Goal: Use online tool/utility: Utilize a website feature to perform a specific function

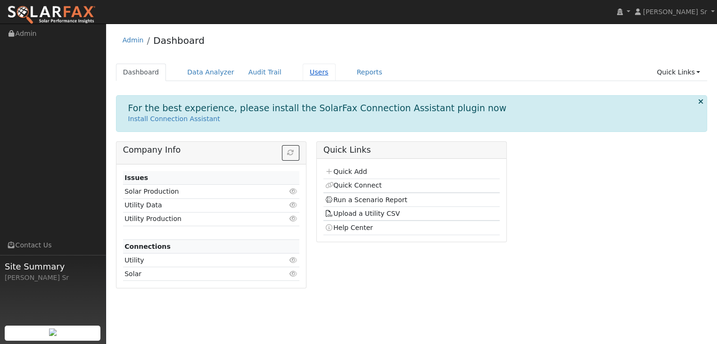
click at [303, 74] on link "Users" at bounding box center [319, 72] width 33 height 17
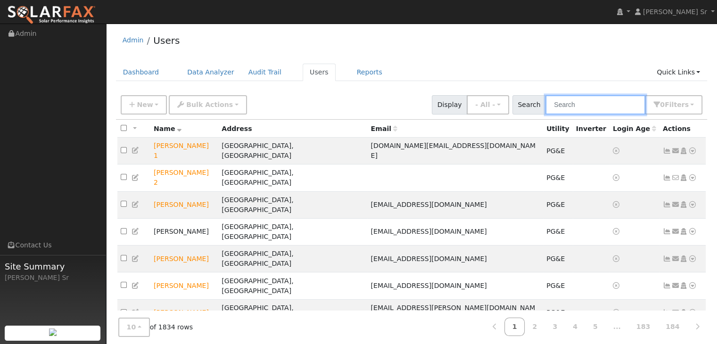
click at [556, 109] on input "text" at bounding box center [596, 104] width 100 height 19
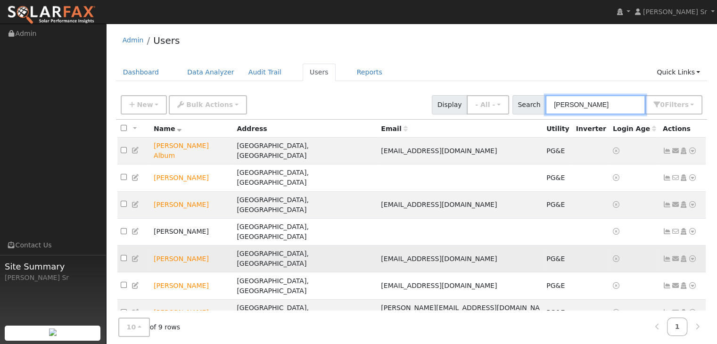
type input "jeff"
click at [693, 256] on icon at bounding box center [693, 259] width 8 height 7
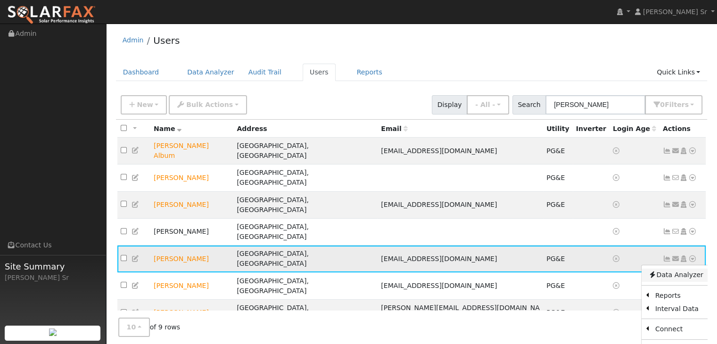
click at [666, 269] on link "Data Analyzer" at bounding box center [676, 275] width 68 height 13
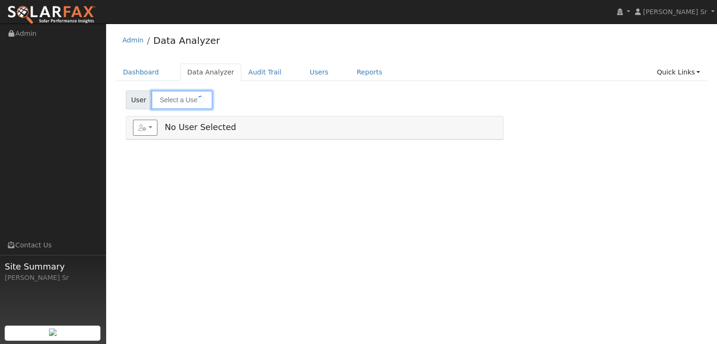
type input "[PERSON_NAME]"
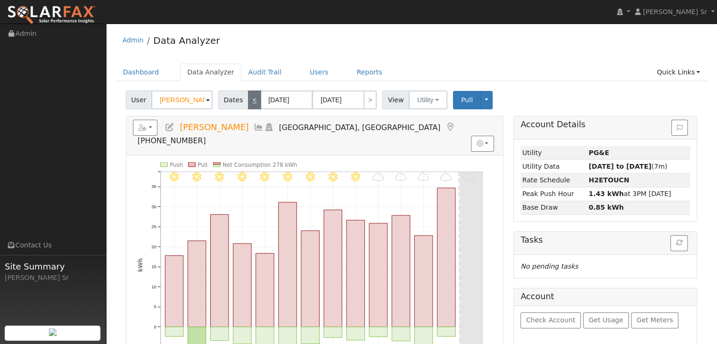
click at [248, 103] on link "<" at bounding box center [254, 100] width 13 height 19
type input "[DATE]"
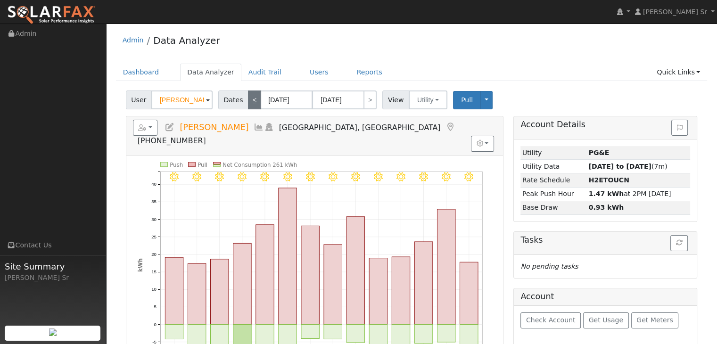
click at [248, 103] on link "<" at bounding box center [254, 100] width 13 height 19
type input "[DATE]"
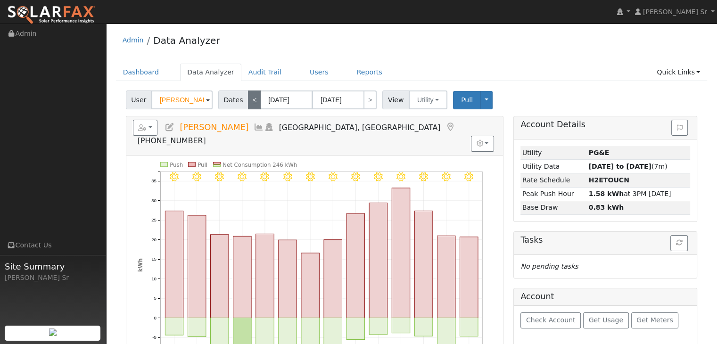
click at [248, 103] on link "<" at bounding box center [254, 100] width 13 height 19
type input "[DATE]"
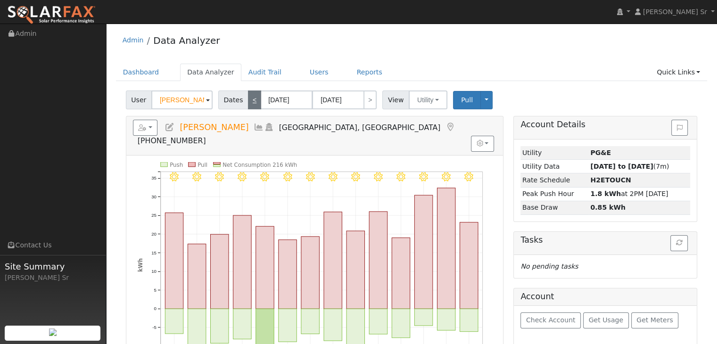
click at [248, 103] on link "<" at bounding box center [254, 100] width 13 height 19
type input "[DATE]"
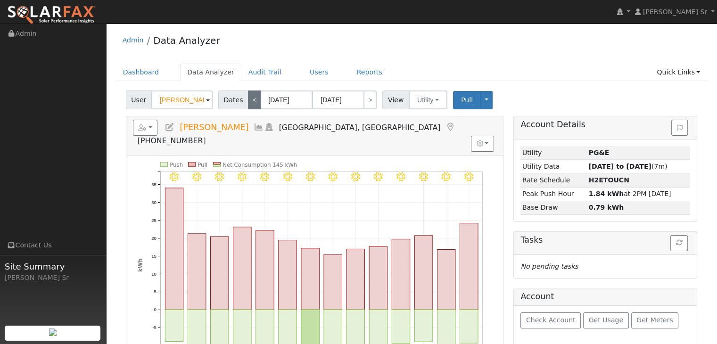
click at [248, 103] on link "<" at bounding box center [254, 100] width 13 height 19
type input "[DATE]"
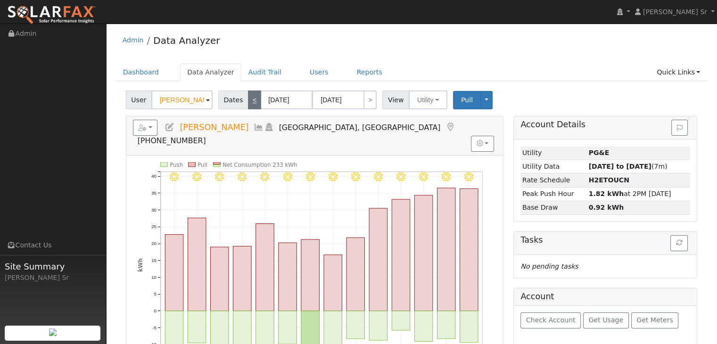
click at [248, 102] on link "<" at bounding box center [254, 100] width 13 height 19
type input "[DATE]"
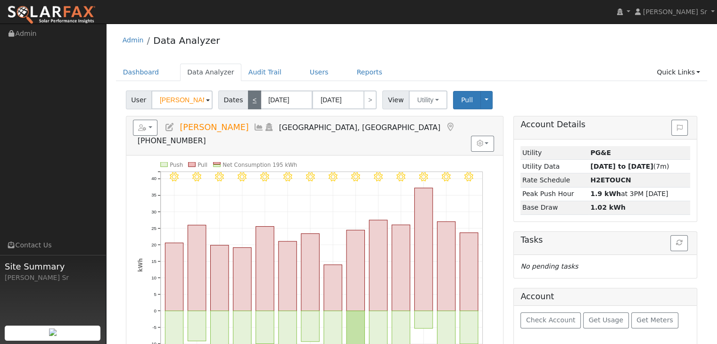
click at [248, 102] on link "<" at bounding box center [254, 100] width 13 height 19
type input "[DATE]"
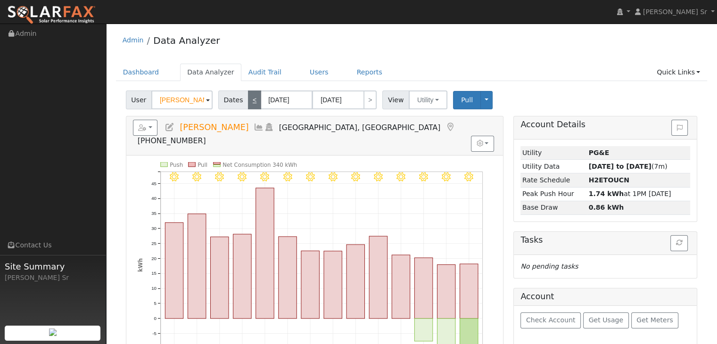
click at [248, 101] on link "<" at bounding box center [254, 100] width 13 height 19
type input "[DATE]"
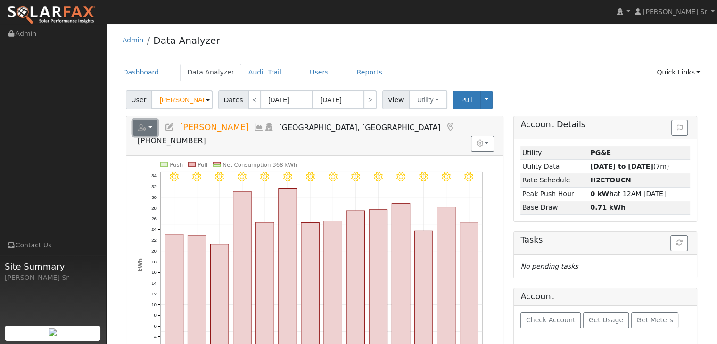
click at [150, 133] on button "button" at bounding box center [145, 128] width 25 height 16
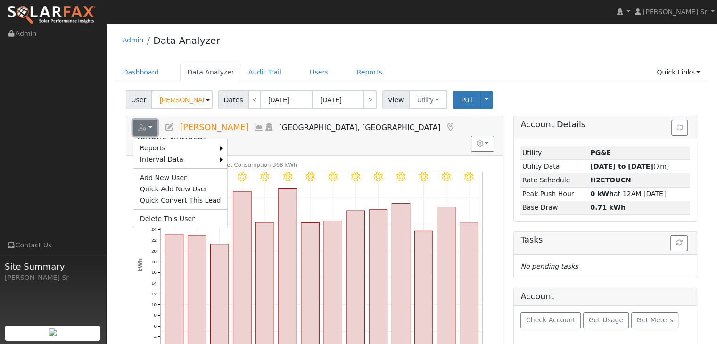
click at [150, 133] on button "button" at bounding box center [145, 128] width 25 height 16
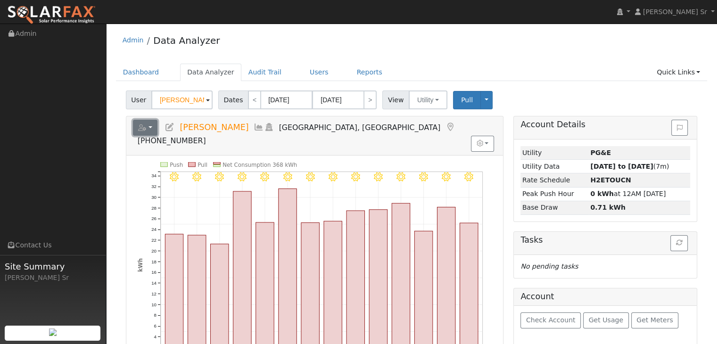
click at [150, 133] on button "button" at bounding box center [145, 128] width 25 height 16
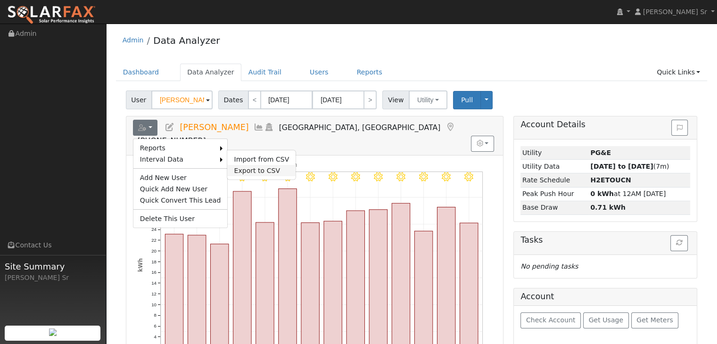
click at [241, 168] on link "Export to CSV" at bounding box center [261, 170] width 68 height 11
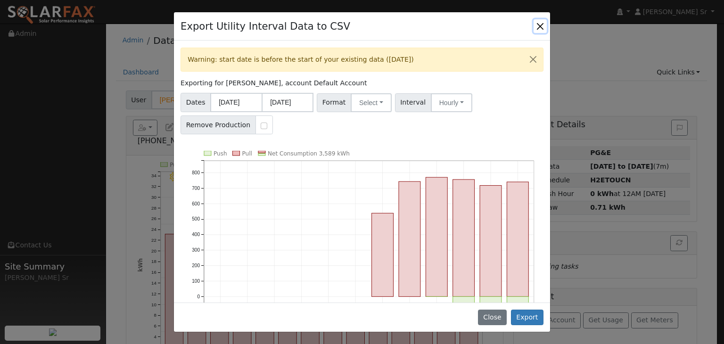
click at [538, 22] on button "Close" at bounding box center [540, 25] width 13 height 13
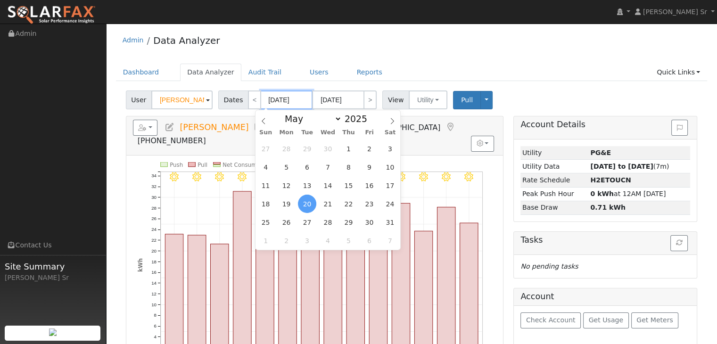
click at [271, 106] on input "[DATE]" at bounding box center [287, 100] width 52 height 19
click at [392, 123] on icon at bounding box center [392, 121] width 3 height 6
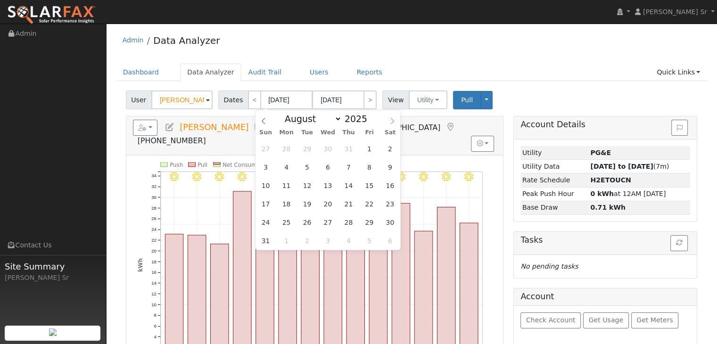
select select "8"
click at [289, 151] on span "1" at bounding box center [286, 149] width 18 height 18
type input "[DATE]"
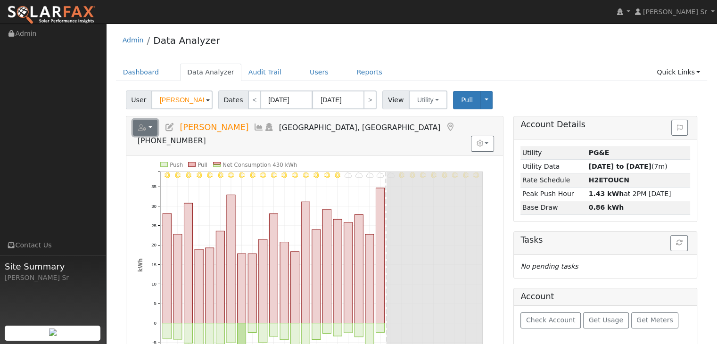
click at [147, 126] on button "button" at bounding box center [145, 128] width 25 height 16
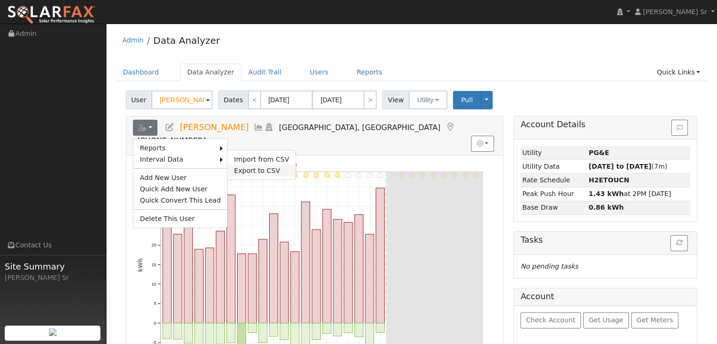
click at [239, 170] on link "Export to CSV" at bounding box center [261, 170] width 68 height 11
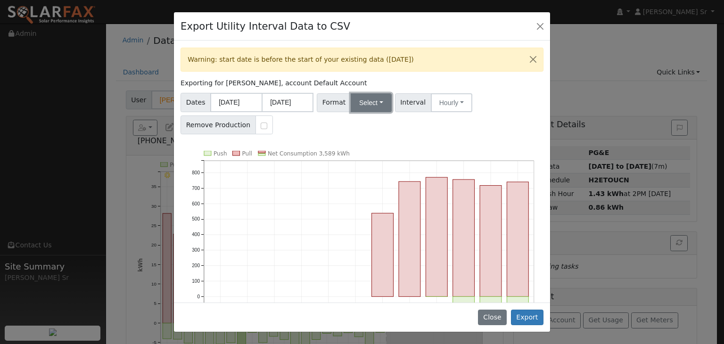
click at [363, 103] on button "Select" at bounding box center [371, 102] width 41 height 19
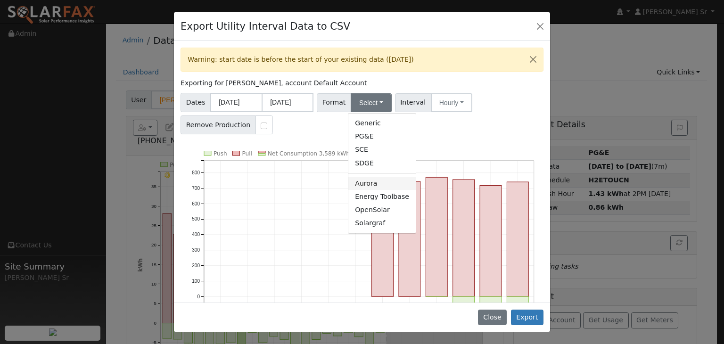
click at [364, 183] on link "Aurora" at bounding box center [382, 183] width 67 height 13
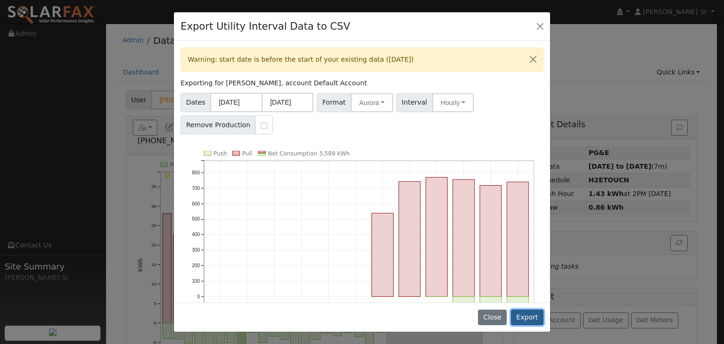
click at [533, 314] on button "Export" at bounding box center [527, 318] width 33 height 16
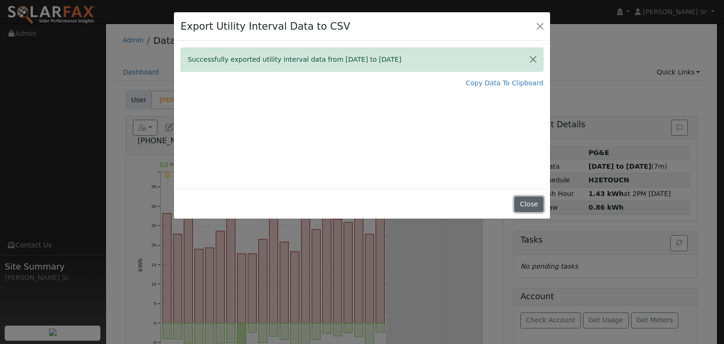
click at [525, 200] on button "Close" at bounding box center [529, 205] width 29 height 16
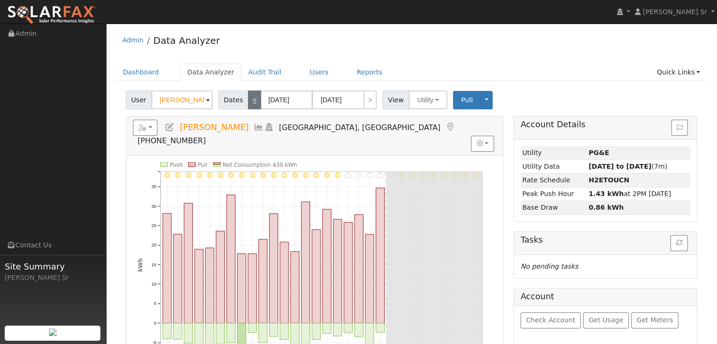
click at [249, 108] on link "<" at bounding box center [254, 100] width 13 height 19
type input "[DATE]"
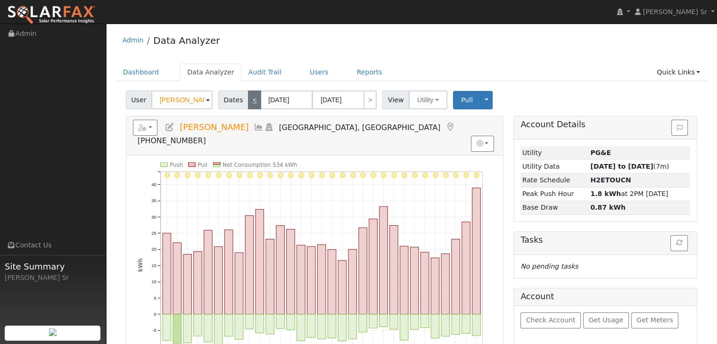
click at [248, 108] on link "<" at bounding box center [254, 100] width 13 height 19
type input "[DATE]"
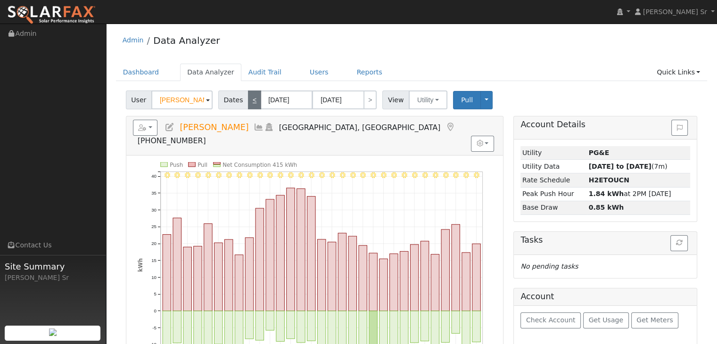
click at [248, 108] on link "<" at bounding box center [254, 100] width 13 height 19
type input "[DATE]"
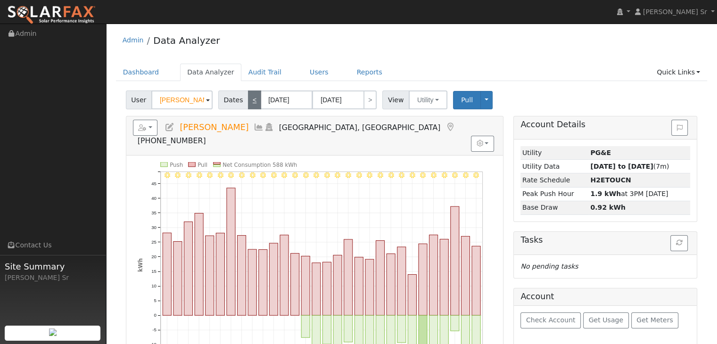
click at [248, 108] on link "<" at bounding box center [254, 100] width 13 height 19
type input "[DATE]"
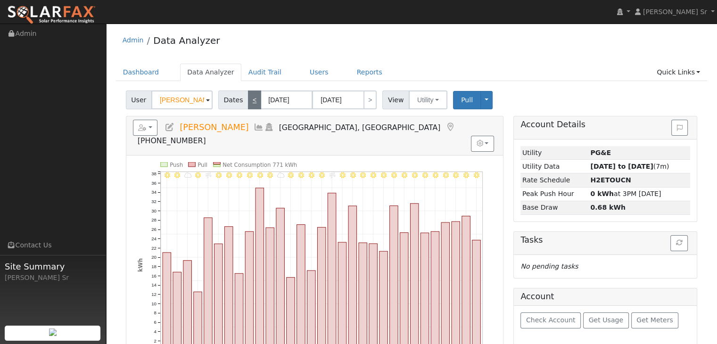
click at [248, 108] on link "<" at bounding box center [254, 100] width 13 height 19
type input "[DATE]"
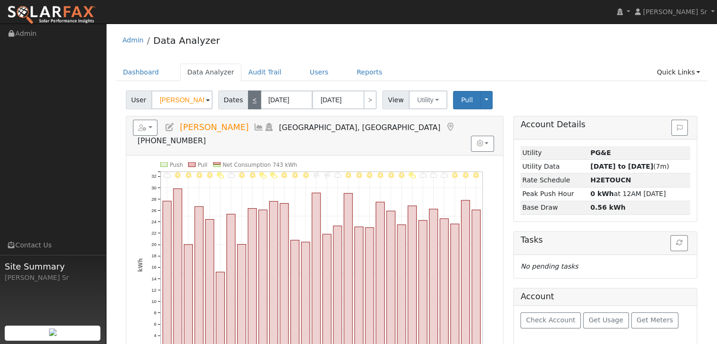
click at [248, 108] on link "<" at bounding box center [254, 100] width 13 height 19
type input "[DATE]"
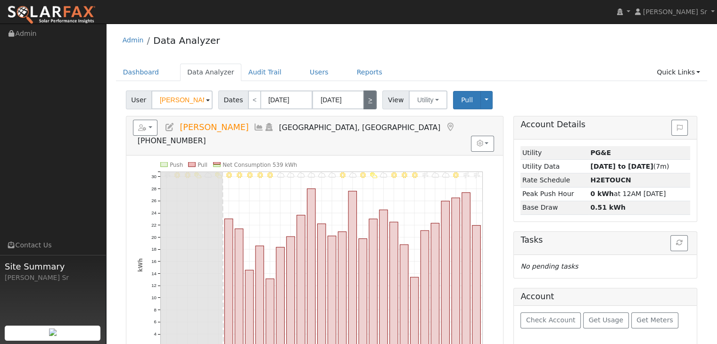
click at [366, 101] on link ">" at bounding box center [370, 100] width 13 height 19
type input "[DATE]"
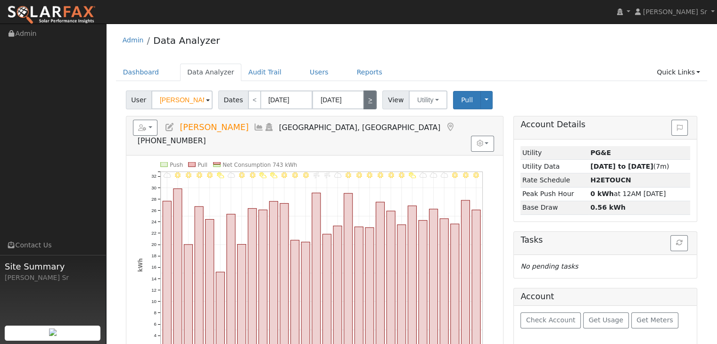
click at [366, 101] on link ">" at bounding box center [370, 100] width 13 height 19
type input "[DATE]"
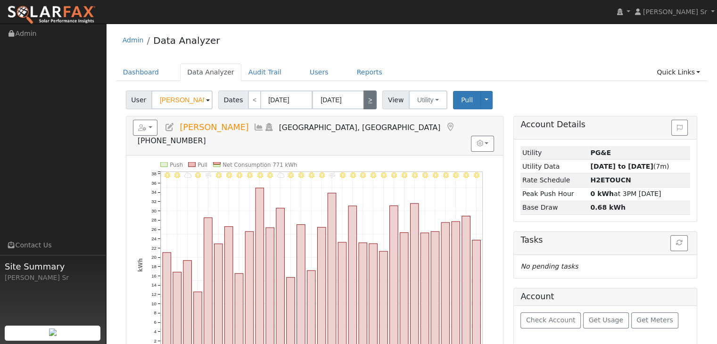
click at [366, 101] on link ">" at bounding box center [370, 100] width 13 height 19
type input "[DATE]"
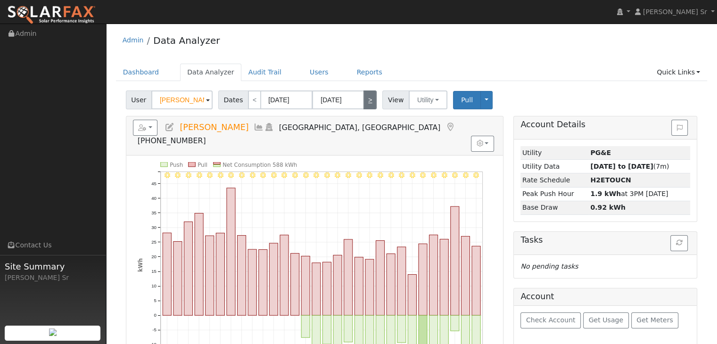
click at [366, 101] on link ">" at bounding box center [370, 100] width 13 height 19
type input "[DATE]"
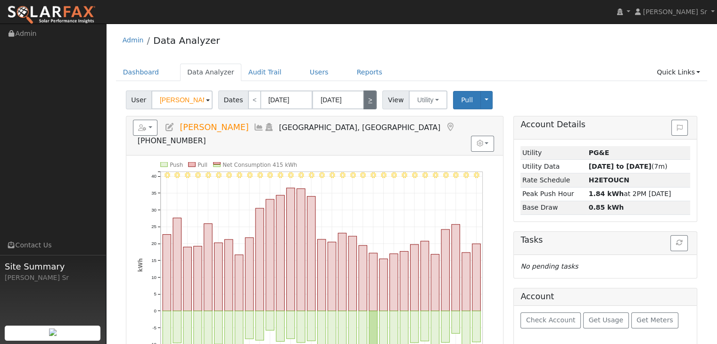
click at [366, 101] on link ">" at bounding box center [370, 100] width 13 height 19
type input "[DATE]"
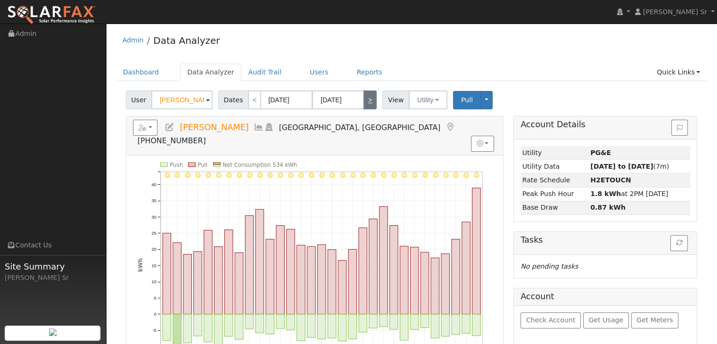
click at [366, 101] on link ">" at bounding box center [370, 100] width 13 height 19
type input "[DATE]"
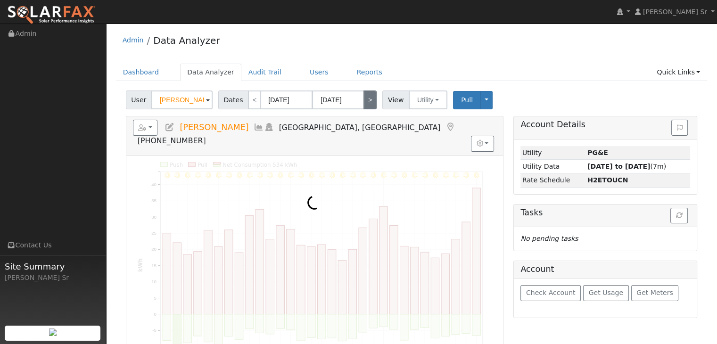
click at [366, 101] on link ">" at bounding box center [370, 100] width 13 height 19
type input "[DATE]"
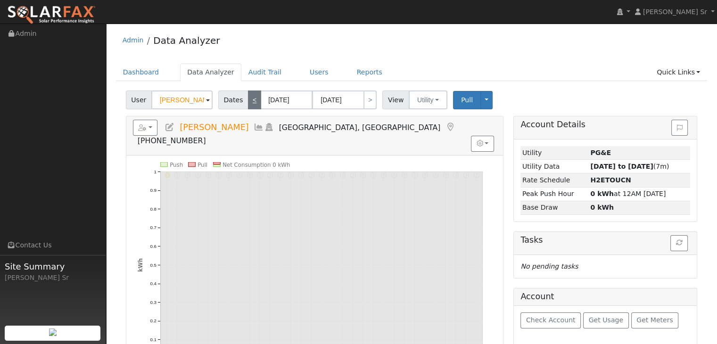
click at [248, 102] on link "<" at bounding box center [254, 100] width 13 height 19
type input "[DATE]"
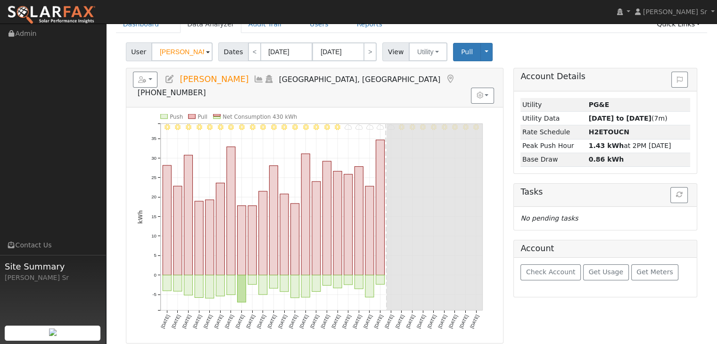
scroll to position [47, 0]
click at [151, 81] on button "button" at bounding box center [145, 81] width 25 height 16
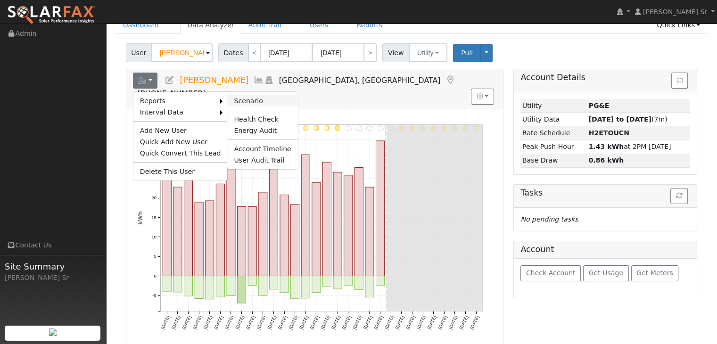
click at [235, 100] on link "Scenario" at bounding box center [262, 100] width 70 height 11
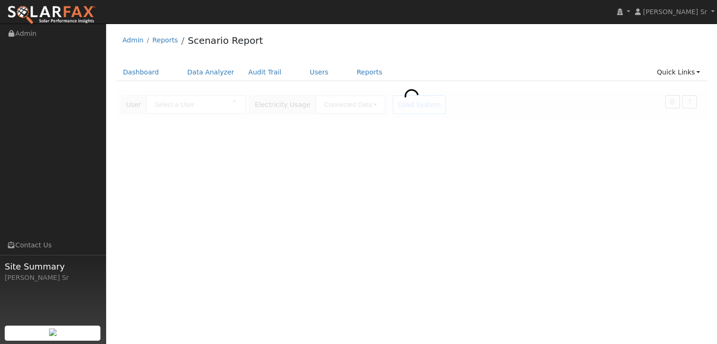
type input "[PERSON_NAME]"
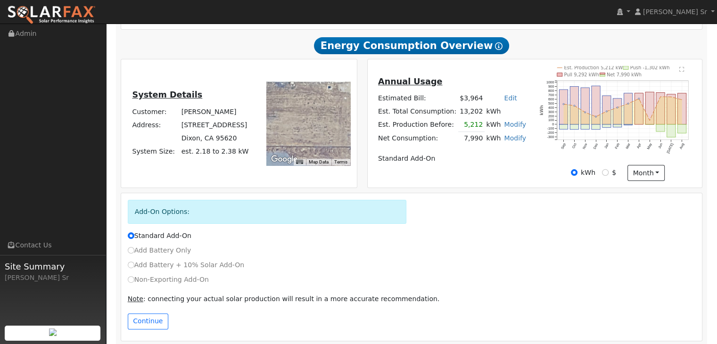
scroll to position [220, 0]
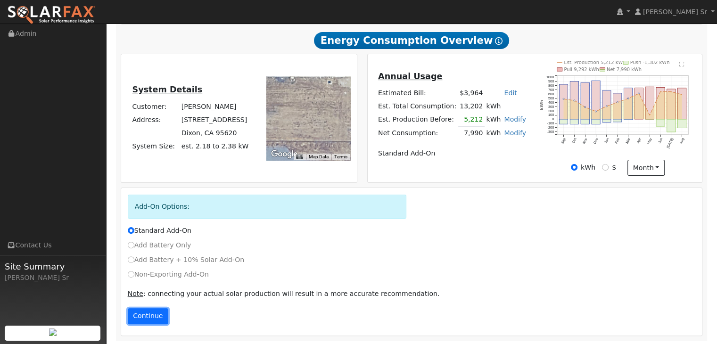
click at [143, 313] on button "Continue" at bounding box center [148, 316] width 41 height 16
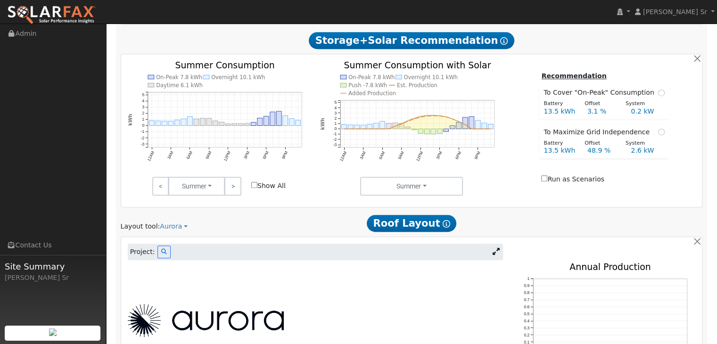
scroll to position [489, 0]
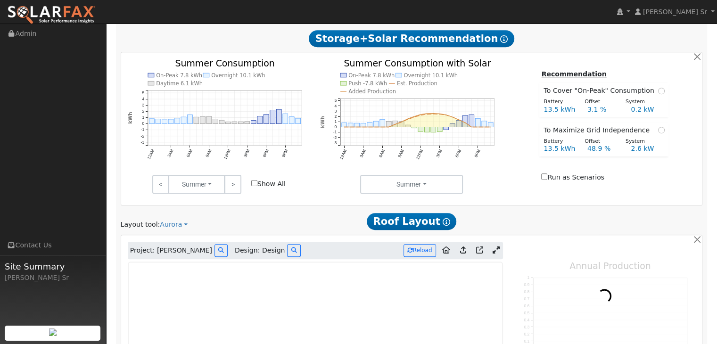
type input "0"
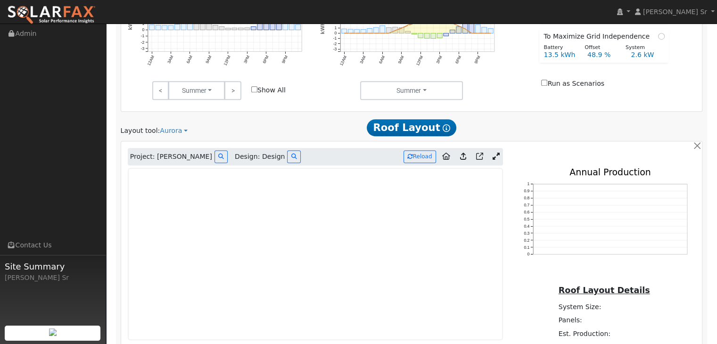
scroll to position [583, 0]
click at [491, 157] on link at bounding box center [497, 157] width 14 height 14
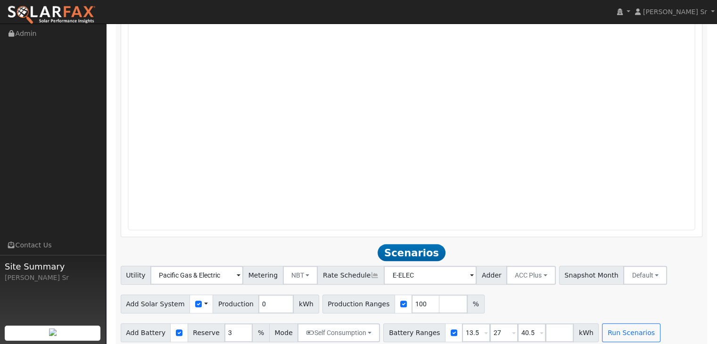
scroll to position [892, 0]
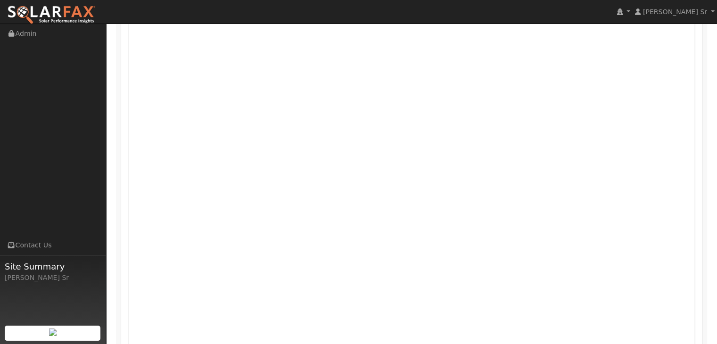
scroll to position [747, 0]
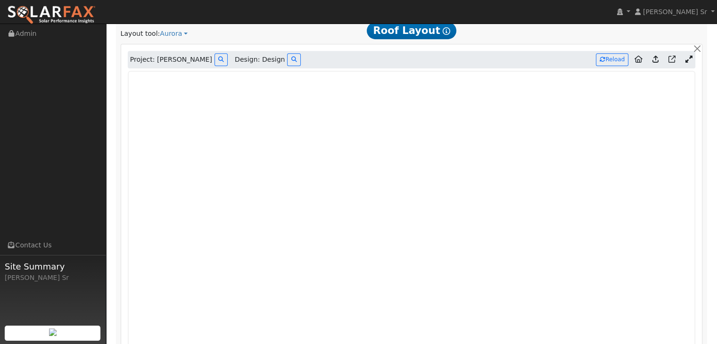
scroll to position [651, 0]
